Goal: Register for event/course

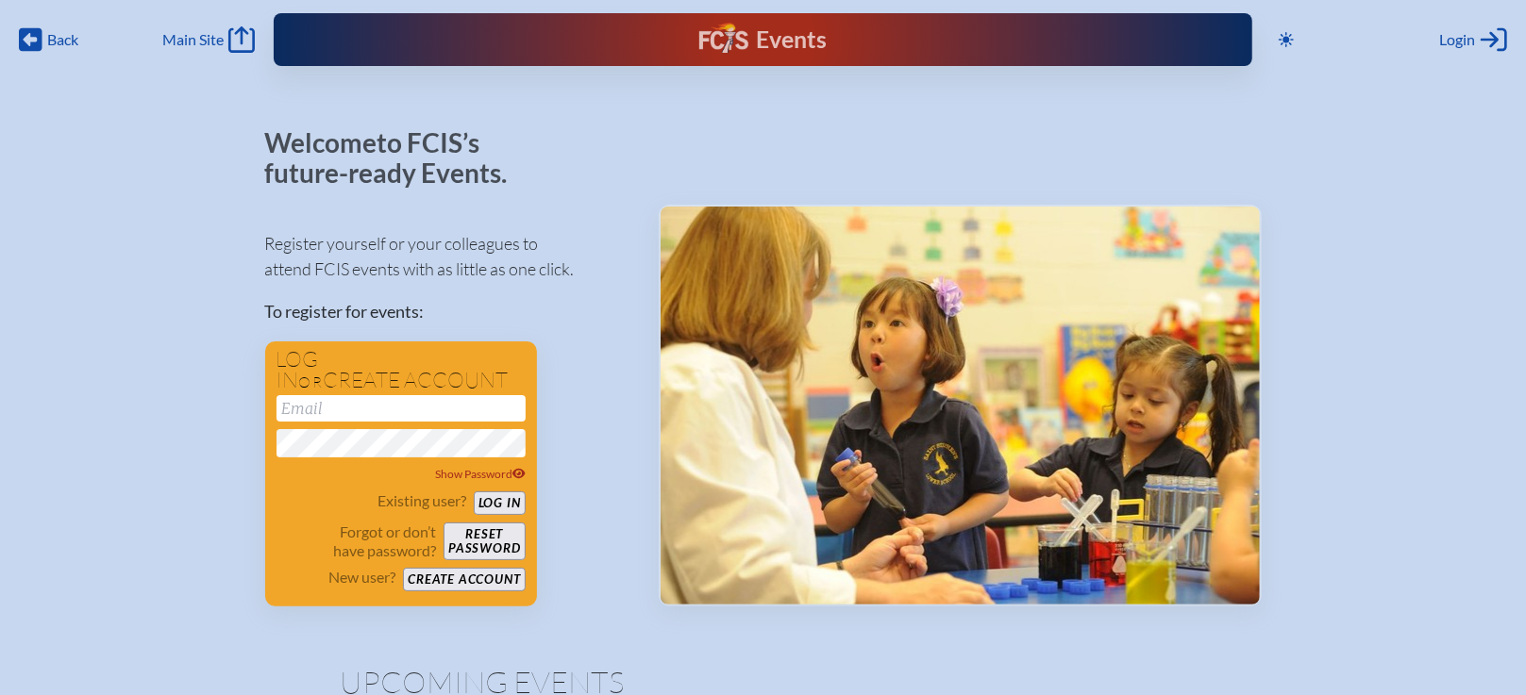
type input "[EMAIL_ADDRESS][DOMAIN_NAME]"
click at [610, 364] on div "Register yourself or your colleagues to attend FCIS events with as little as on…" at bounding box center [446, 410] width 363 height 393
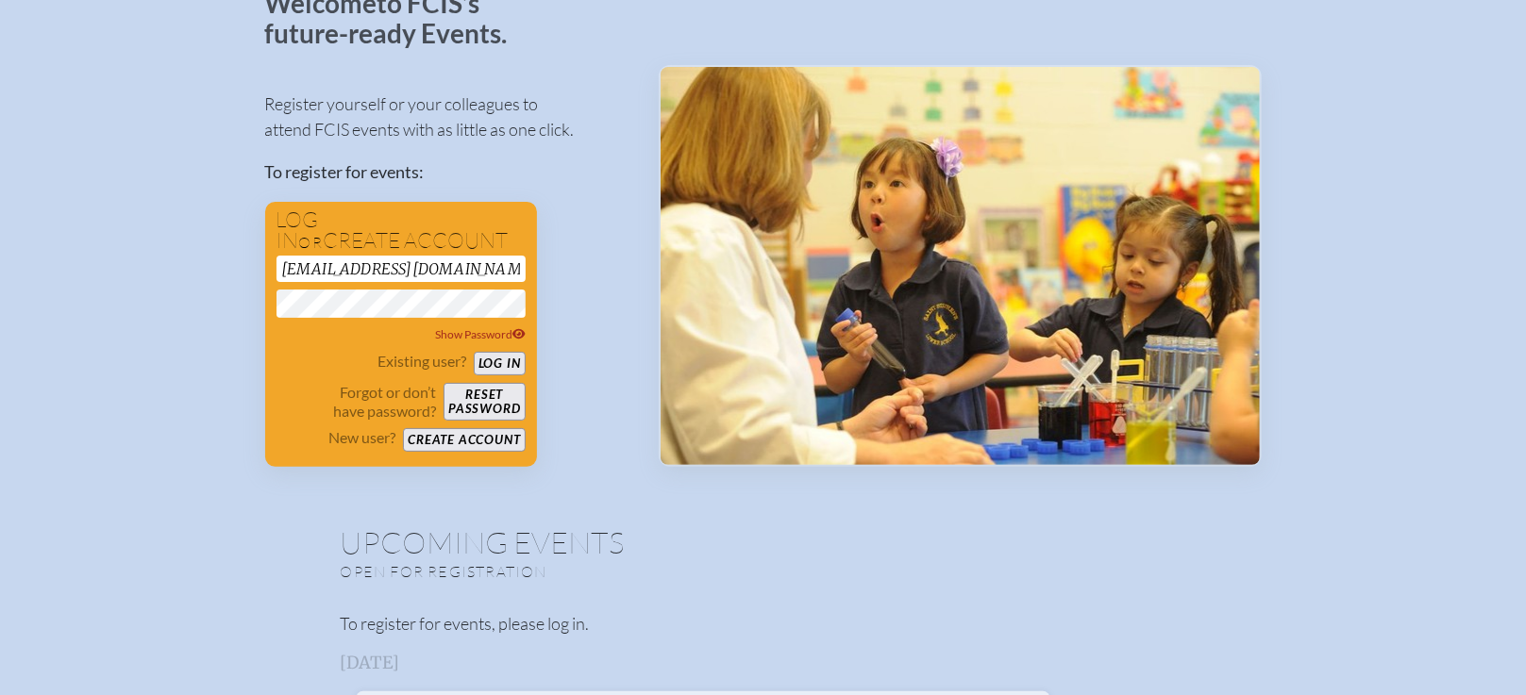
scroll to position [189, 0]
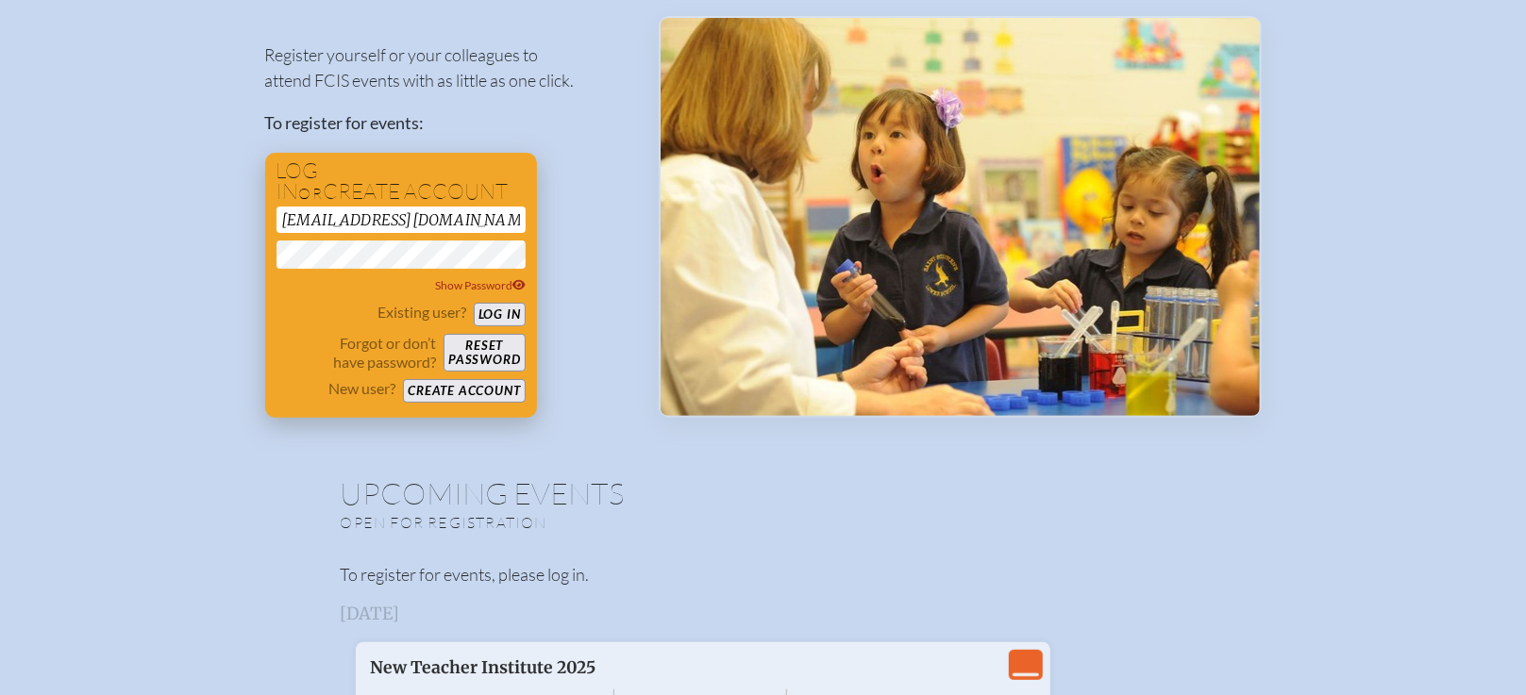
click at [509, 313] on button "Log in" at bounding box center [500, 315] width 52 height 24
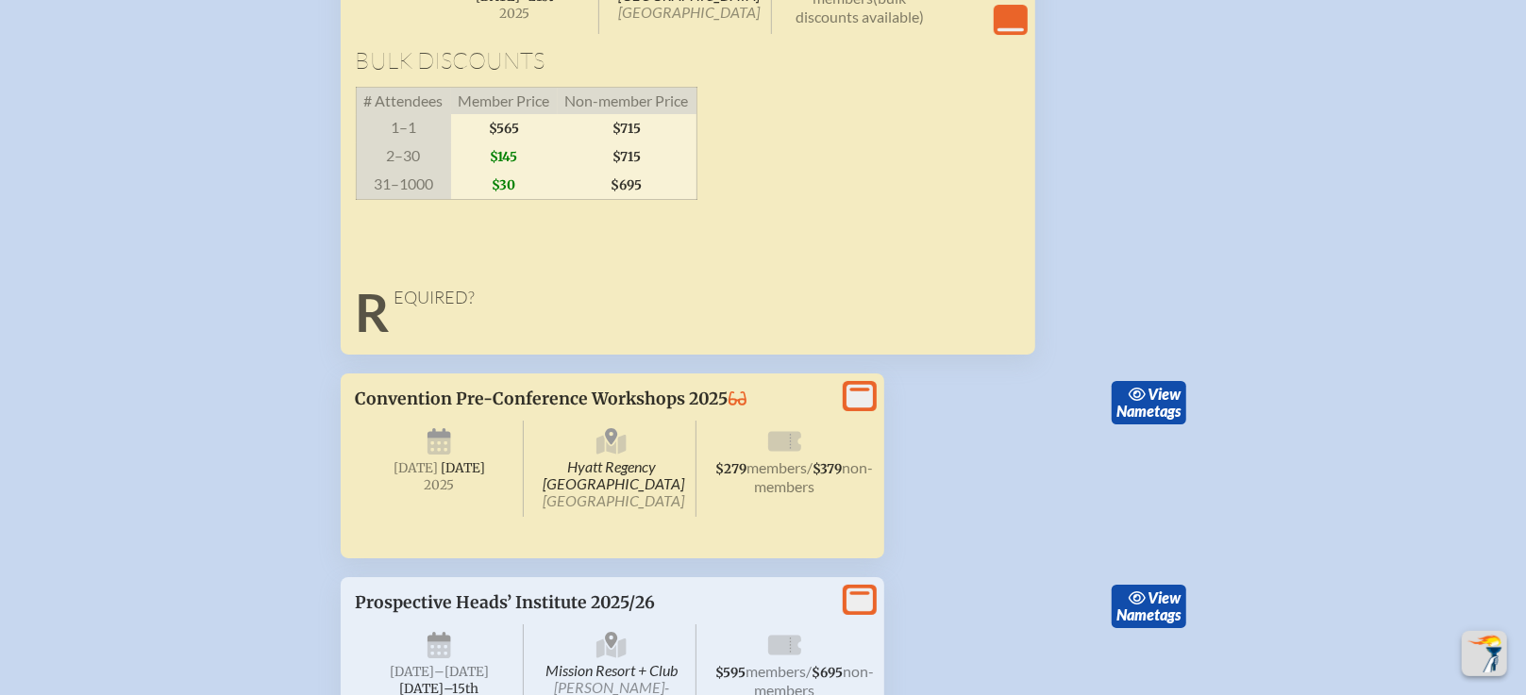
scroll to position [8953, 0]
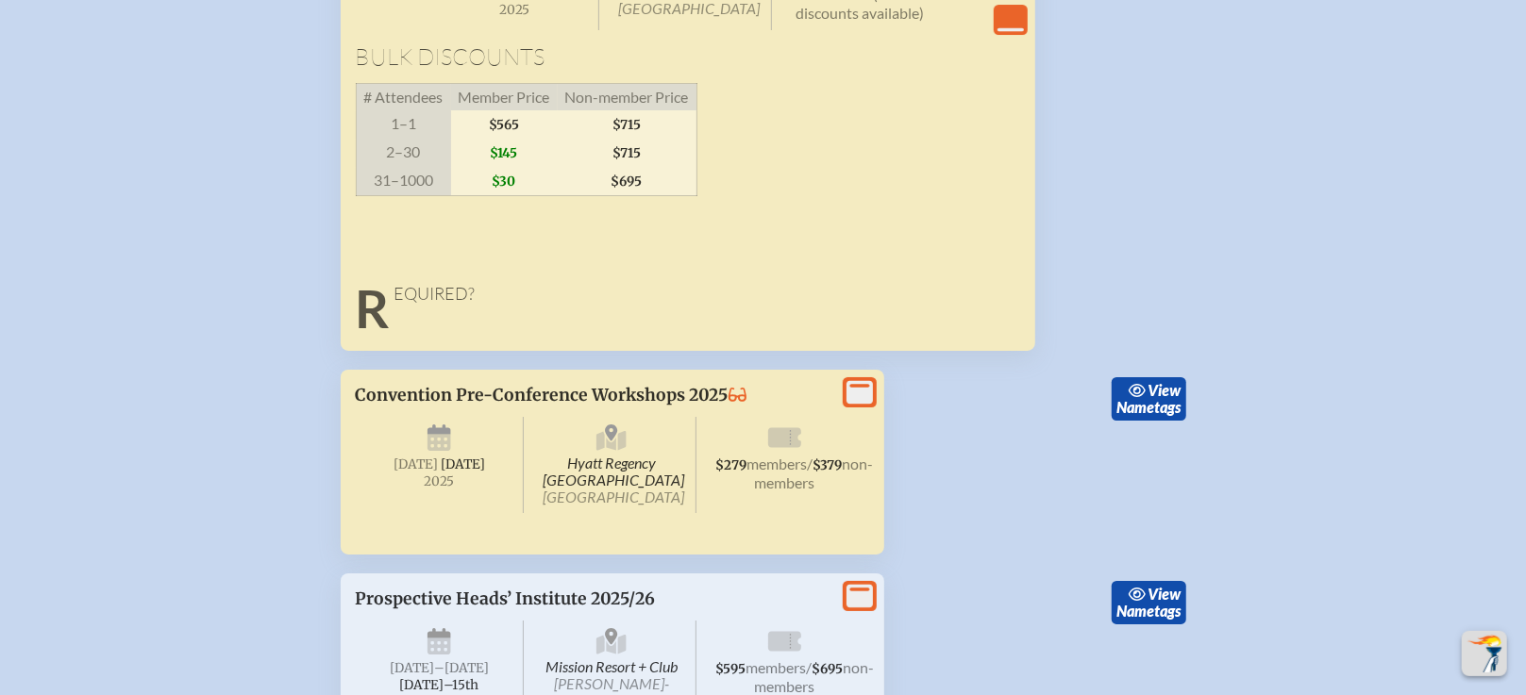
click at [869, 405] on icon at bounding box center [859, 393] width 26 height 24
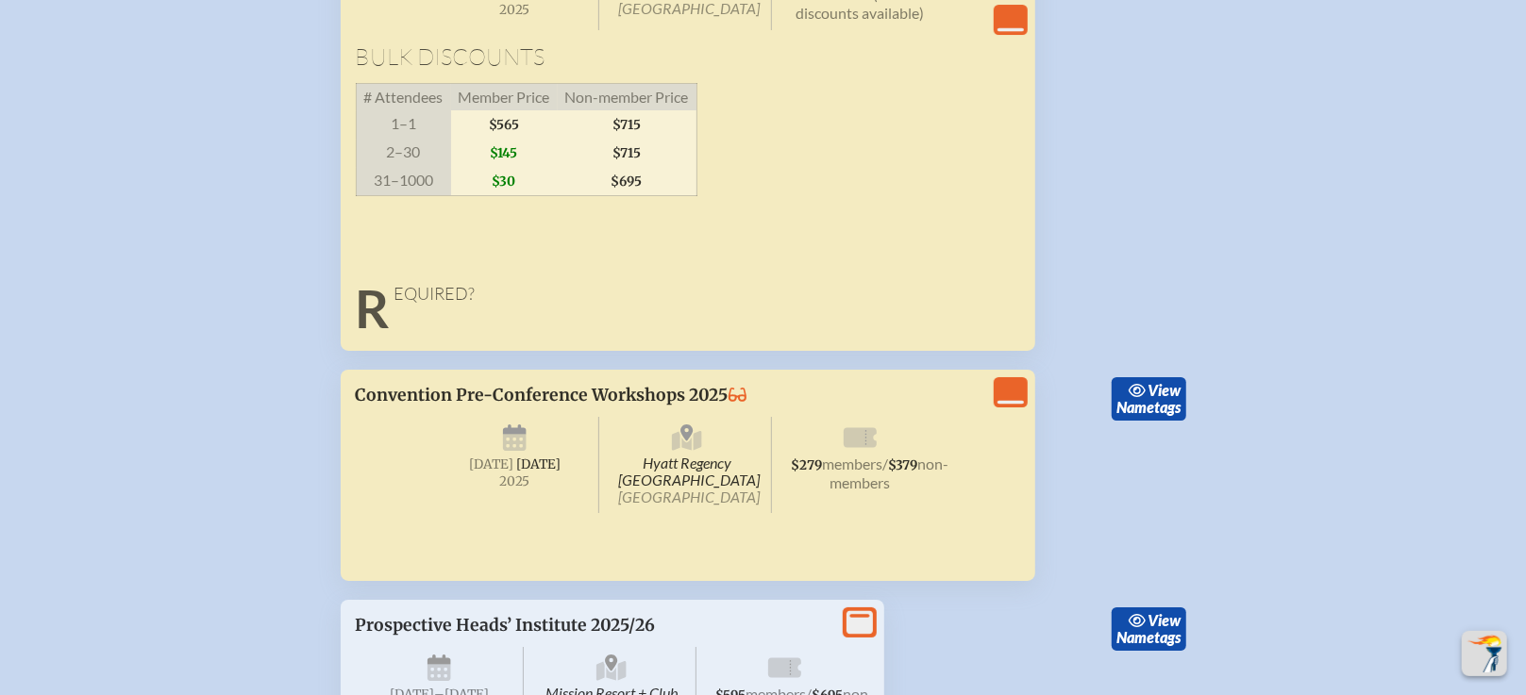
scroll to position [9052, 0]
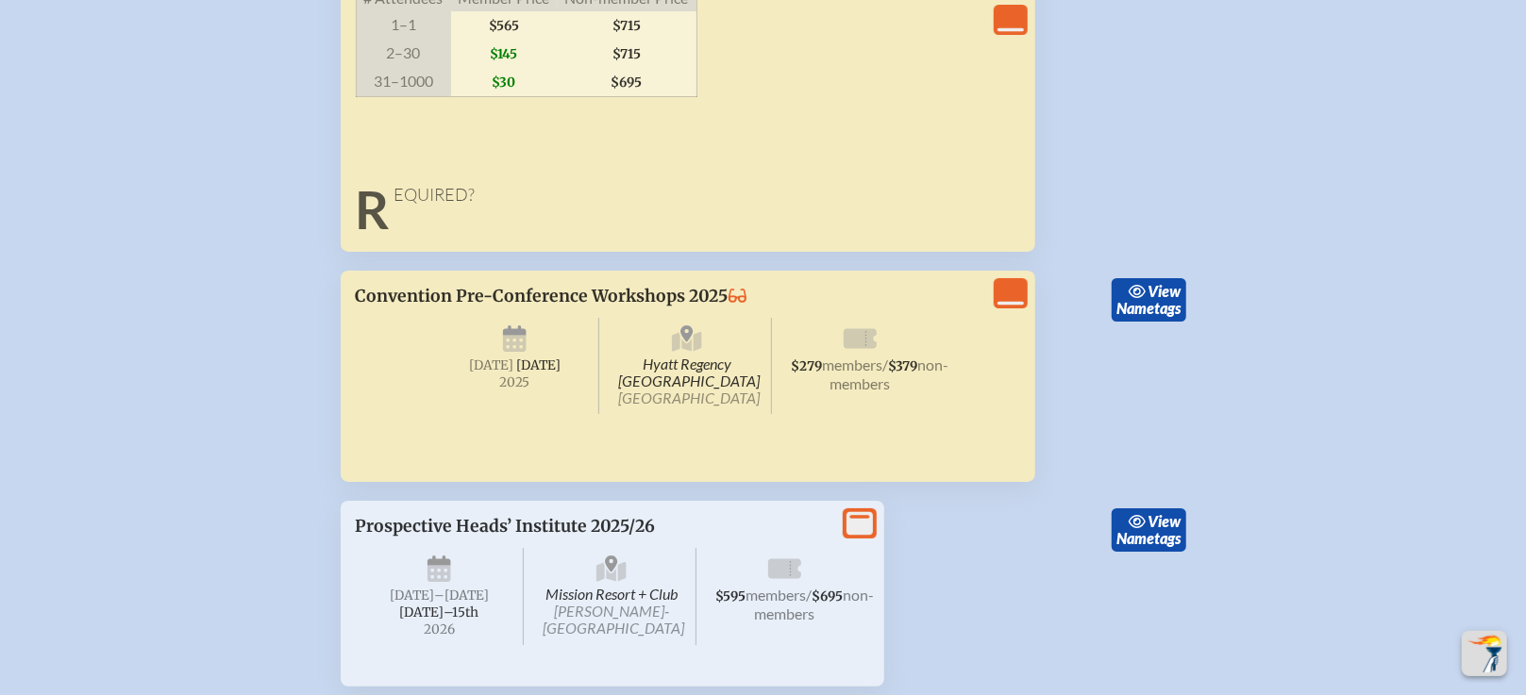
click at [1005, 307] on icon "View Less" at bounding box center [1010, 293] width 26 height 26
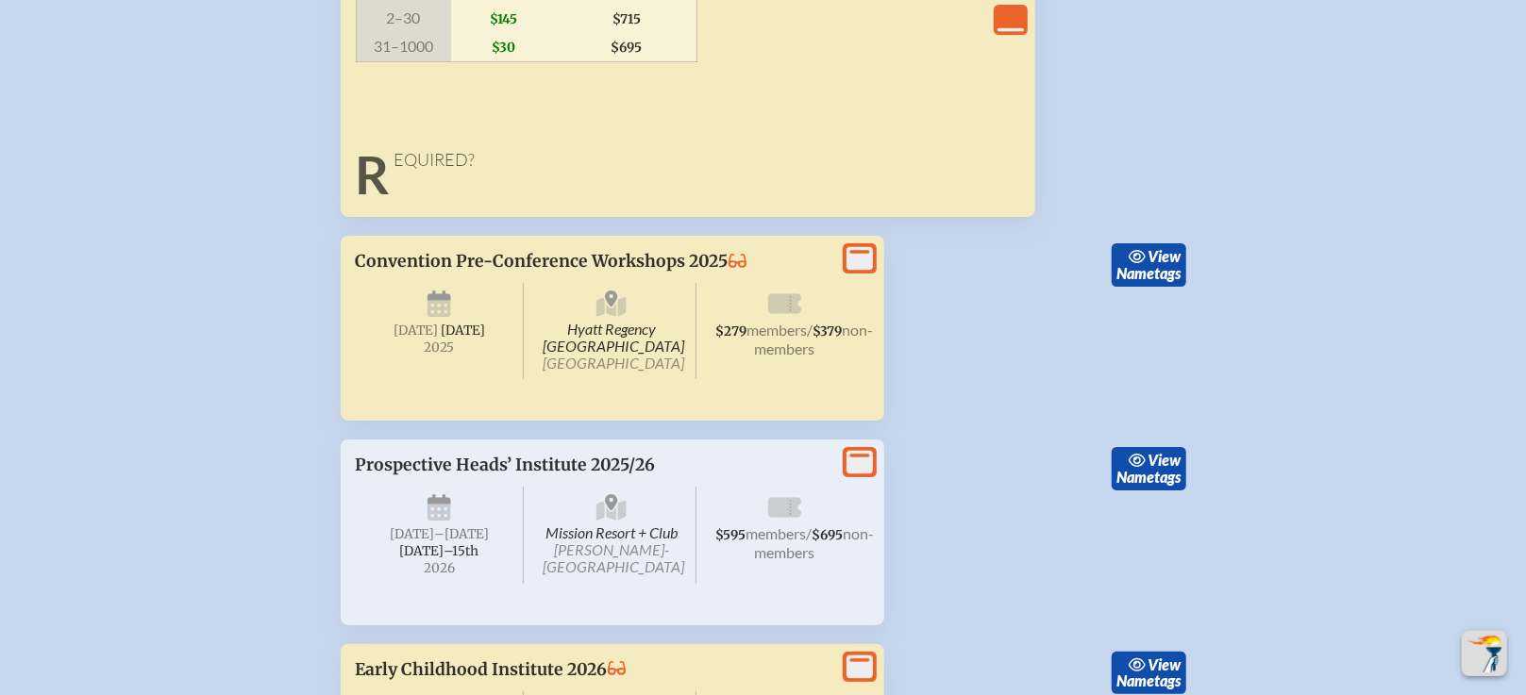
scroll to position [9051, 0]
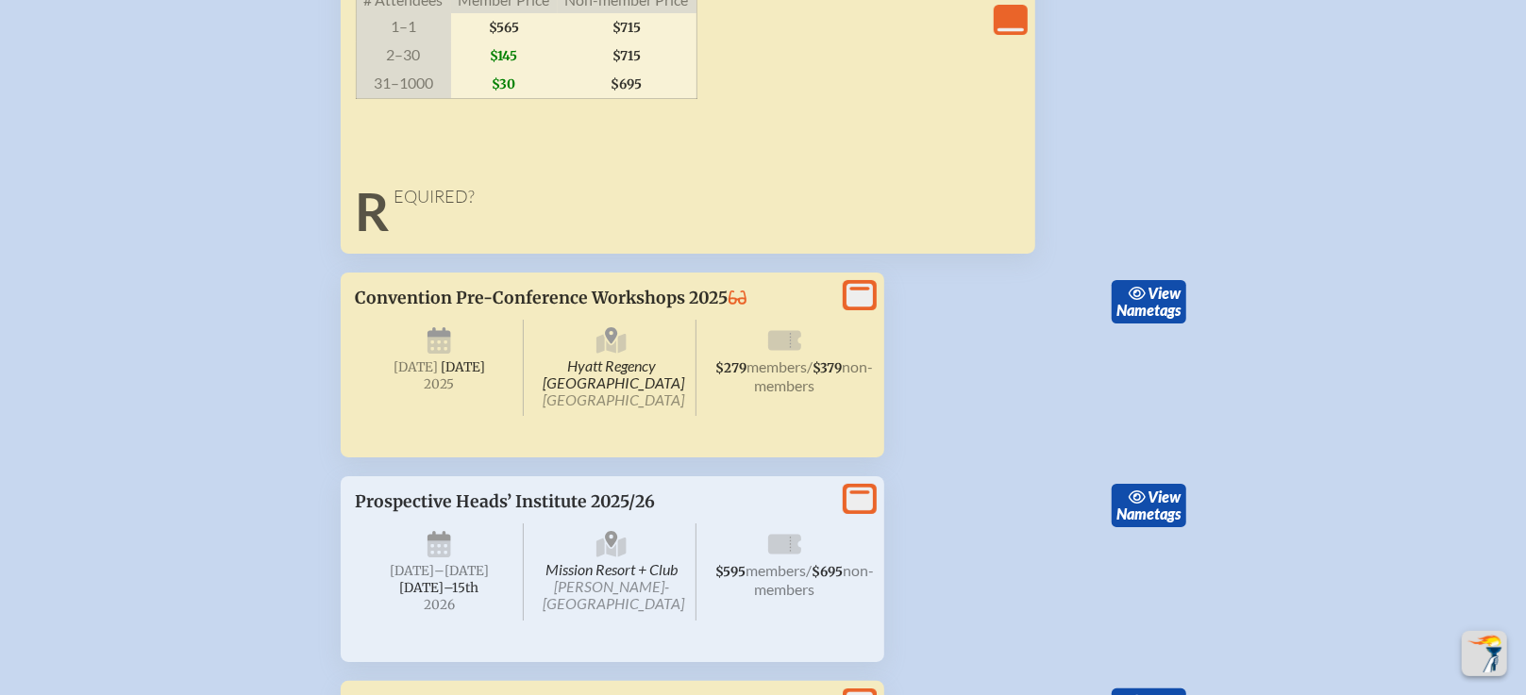
click at [794, 309] on p "Convention Pre-Conference Workshops 2025" at bounding box center [594, 298] width 476 height 21
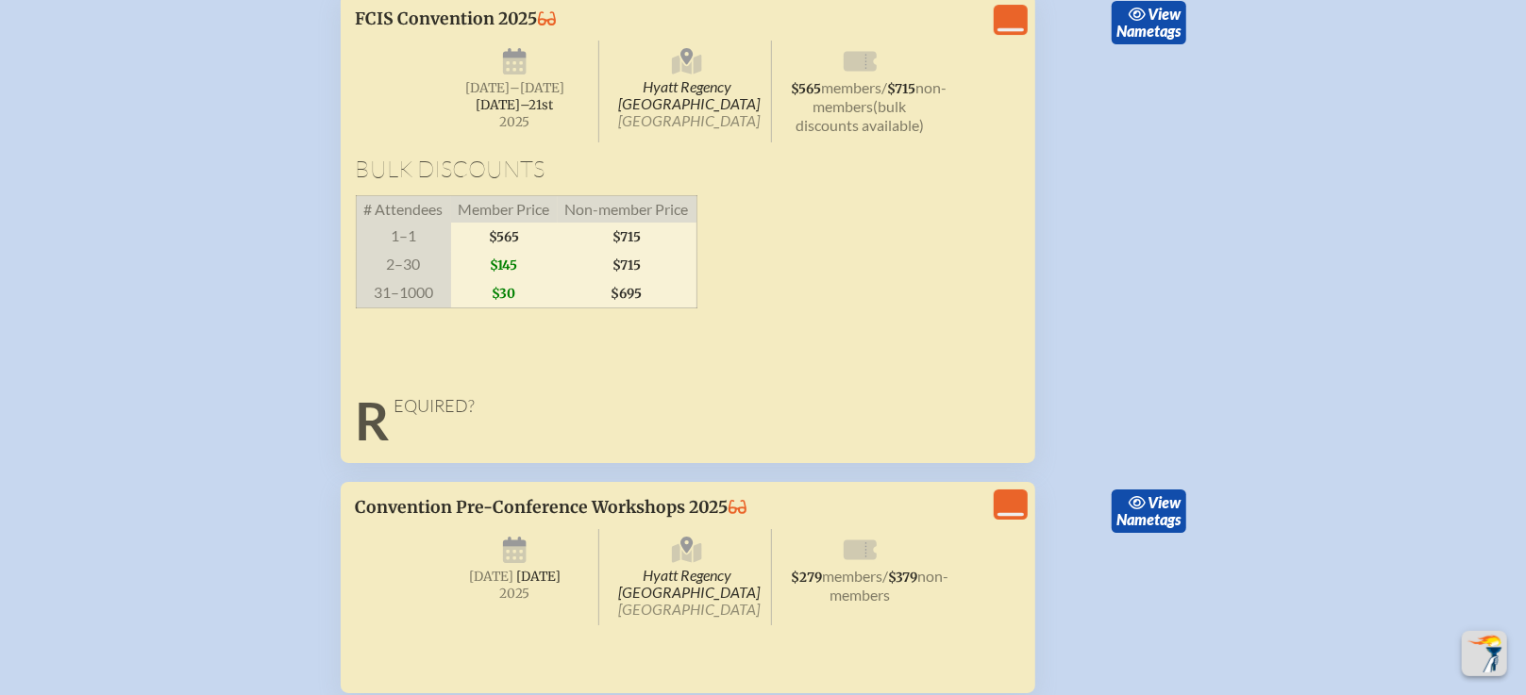
scroll to position [8843, 0]
click at [1014, 33] on icon "View Less" at bounding box center [1010, 20] width 26 height 26
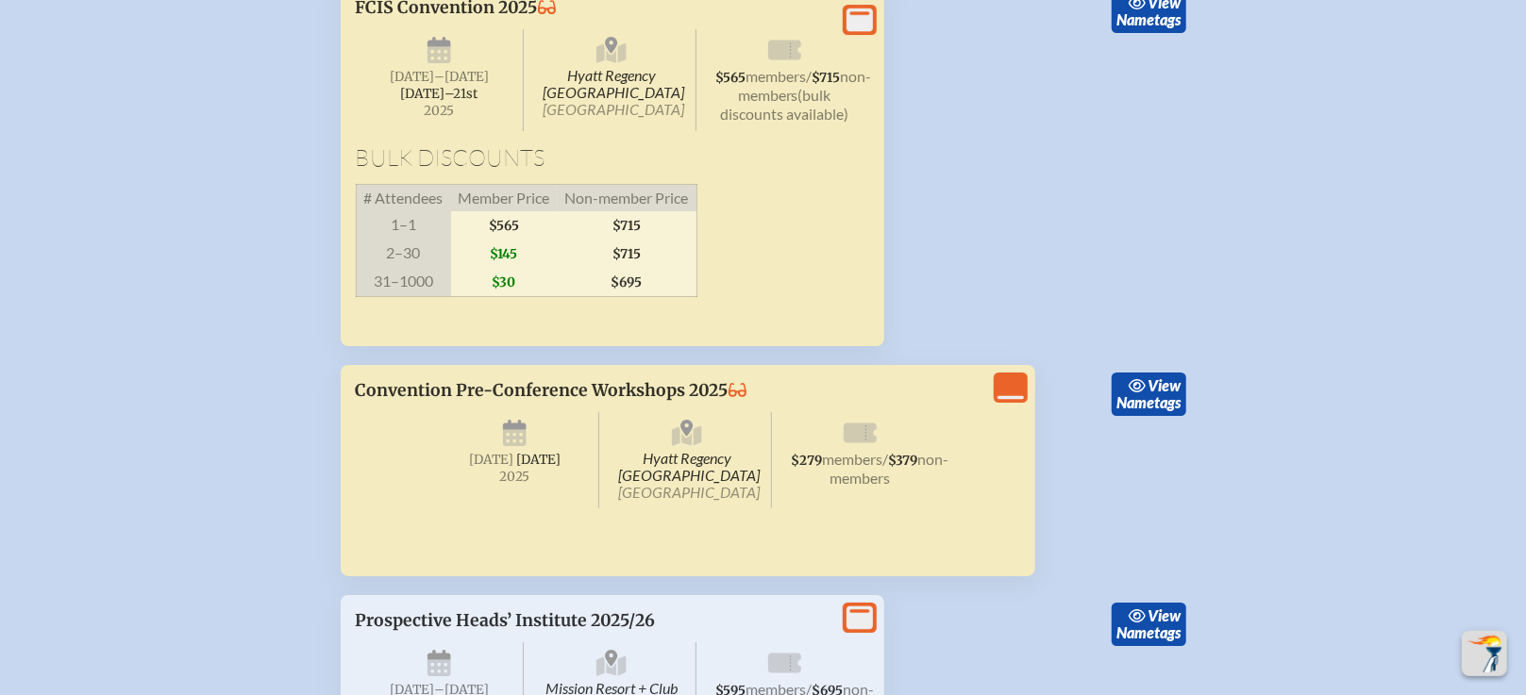
click at [849, 32] on icon at bounding box center [859, 20] width 26 height 24
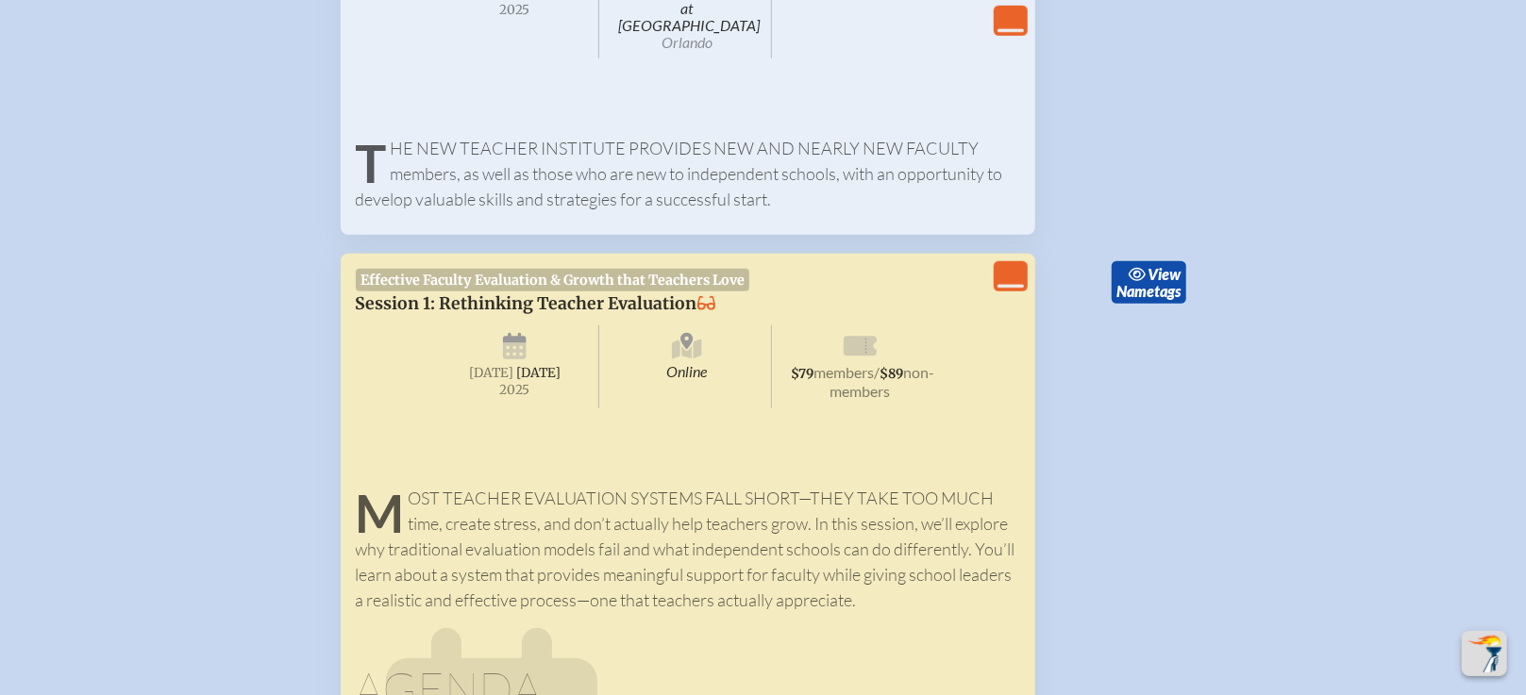
scroll to position [0, 0]
